Goal: Task Accomplishment & Management: Use online tool/utility

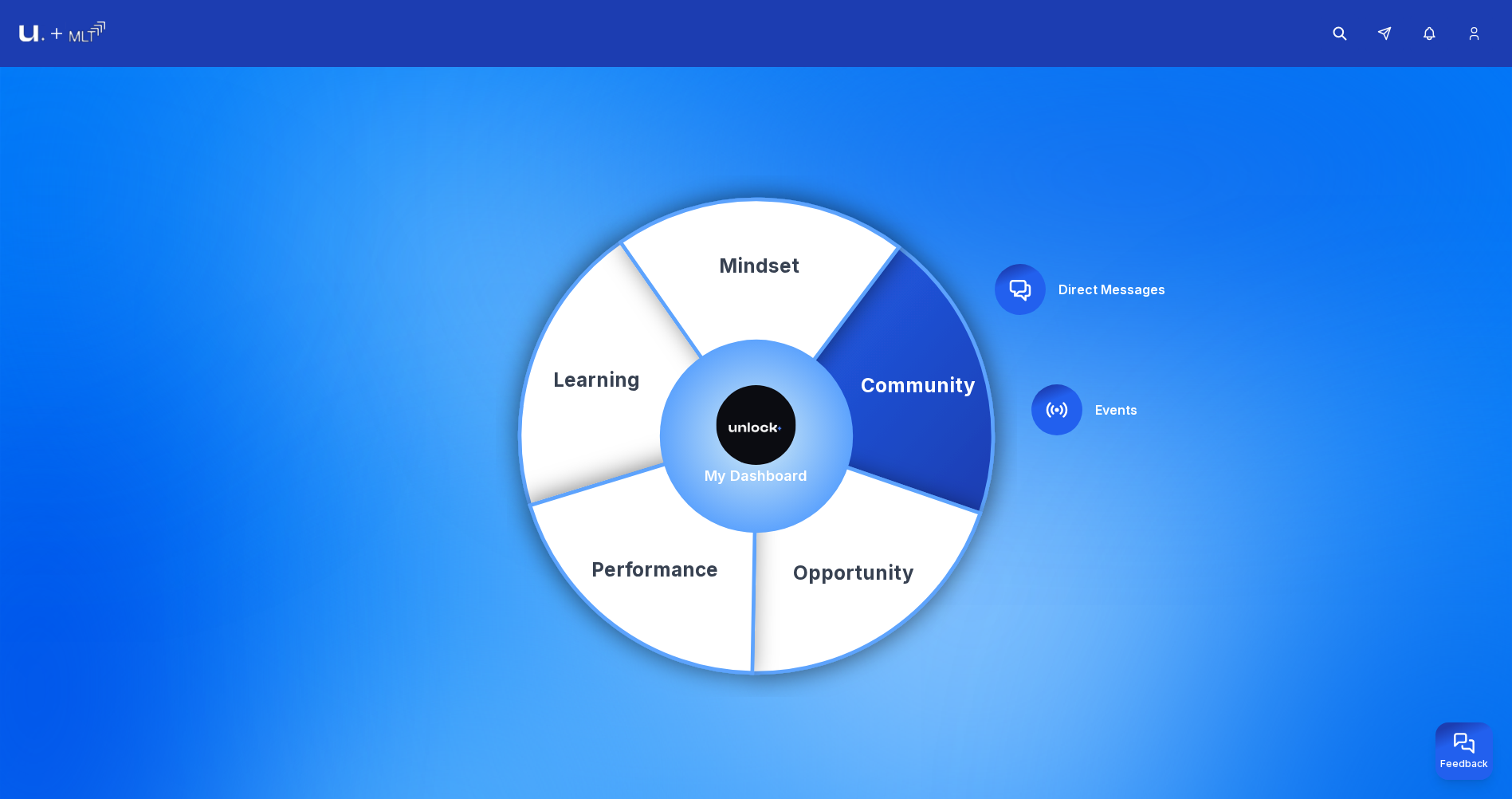
click at [1052, 405] on icon at bounding box center [1056, 409] width 19 height 14
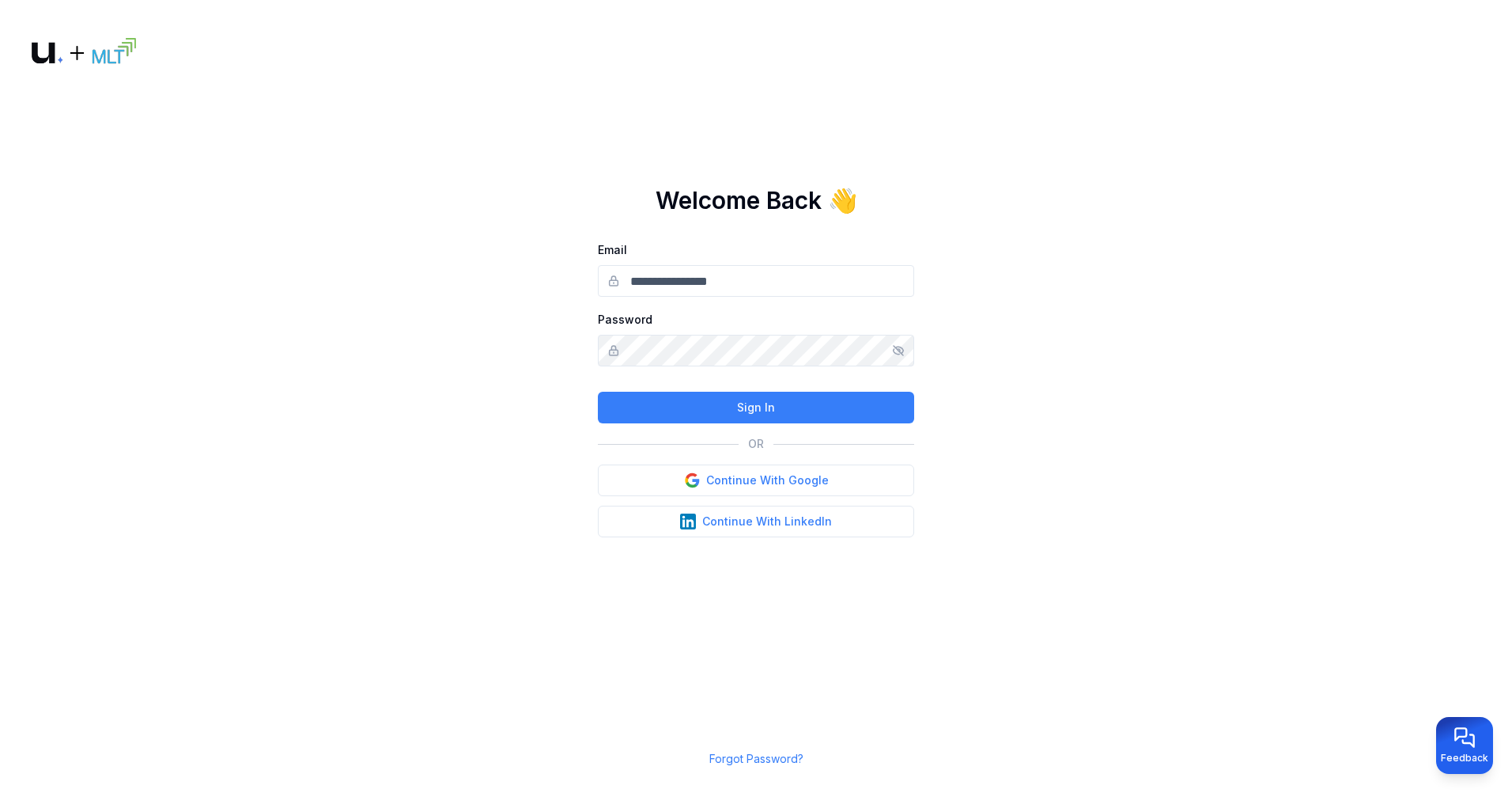
type input "**********"
click at [763, 403] on button "Sign In" at bounding box center [756, 407] width 316 height 32
